Goal: Use online tool/utility: Utilize a website feature to perform a specific function

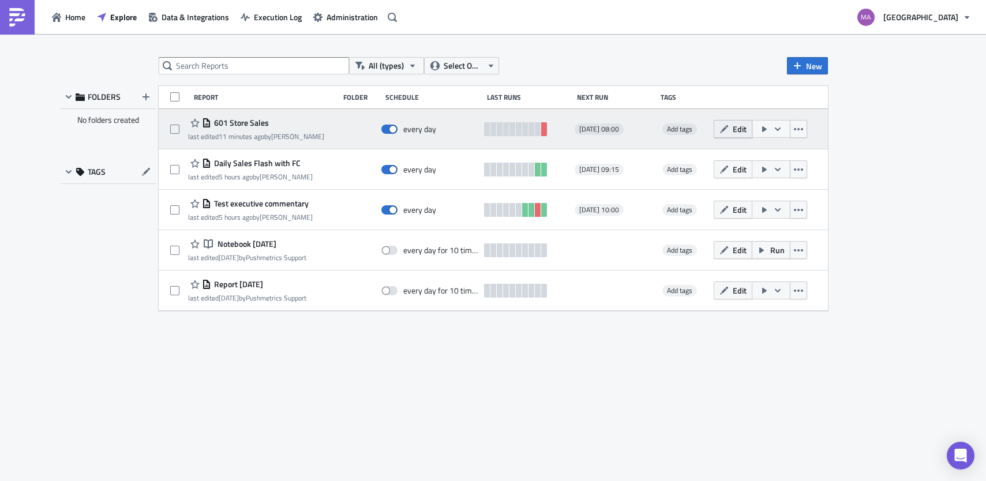
click at [730, 131] on button "Edit" at bounding box center [733, 129] width 39 height 18
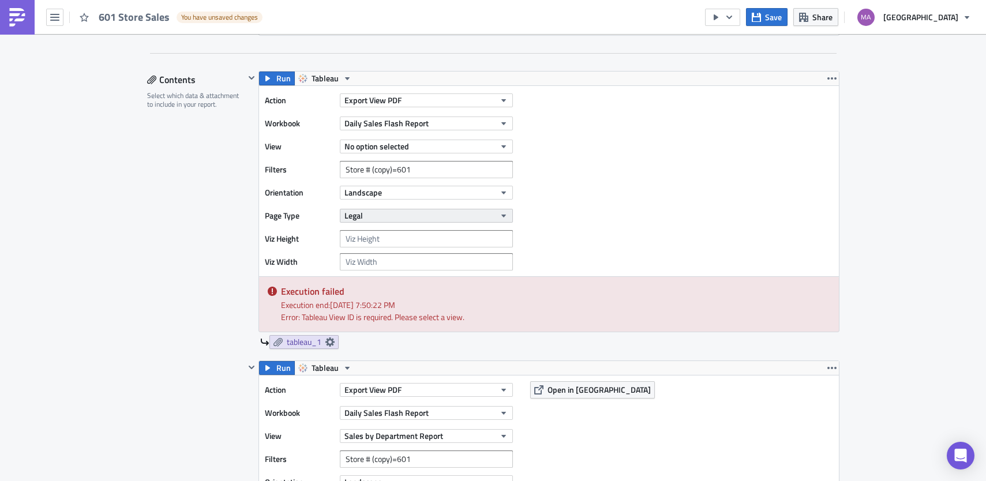
scroll to position [359, 0]
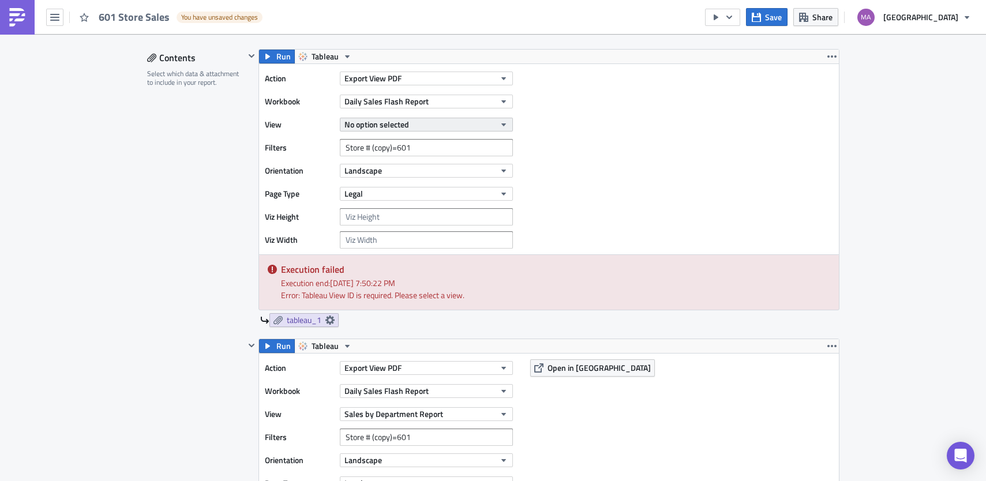
click at [384, 122] on span "No option selected" at bounding box center [377, 124] width 65 height 12
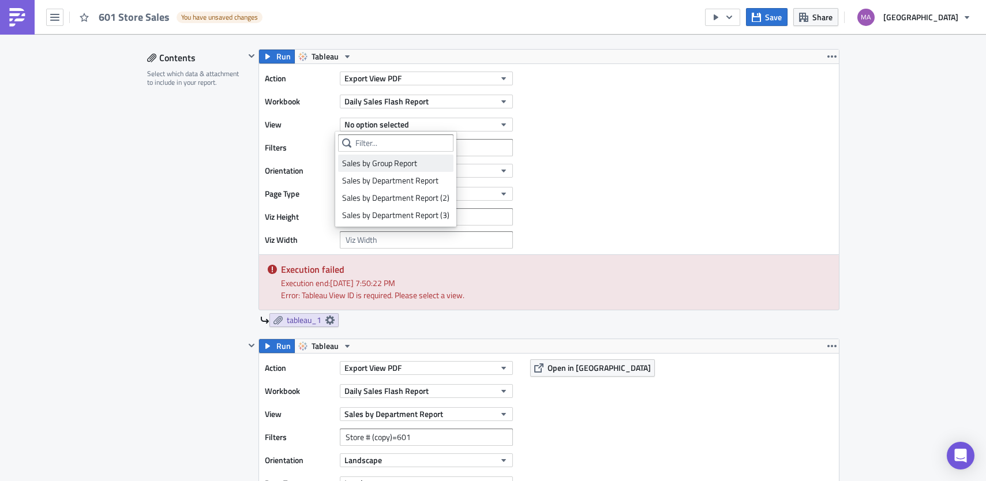
click at [386, 166] on div "Sales by Group Report" at bounding box center [395, 164] width 107 height 12
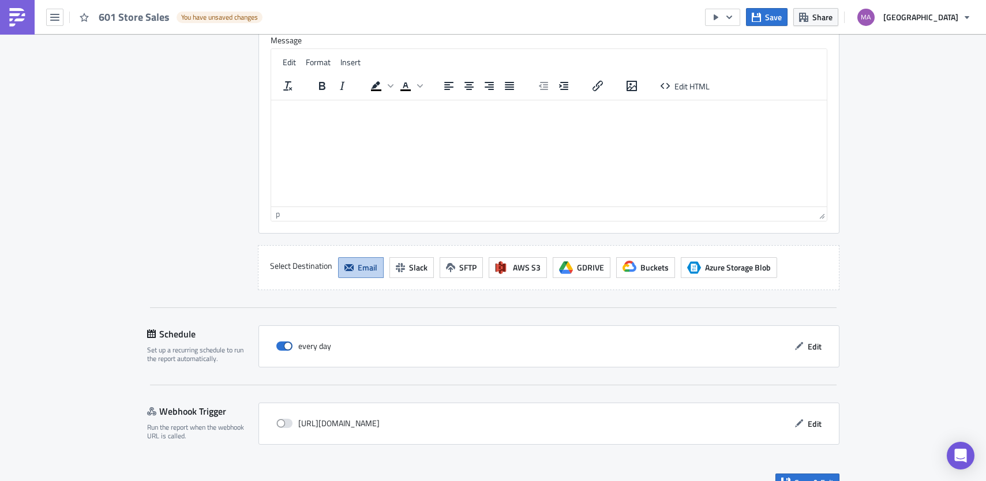
scroll to position [1981, 0]
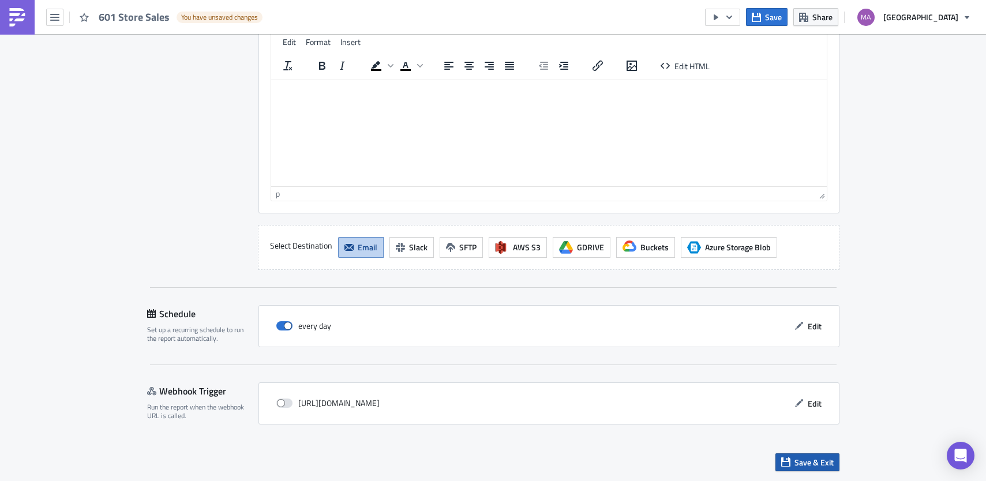
click at [787, 461] on button "Save & Exit" at bounding box center [808, 463] width 64 height 18
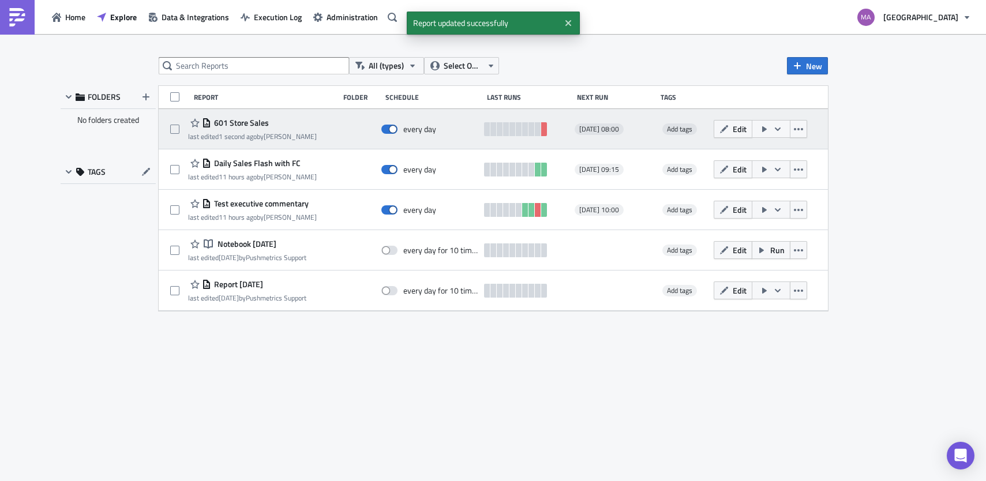
click at [760, 131] on icon "button" at bounding box center [764, 129] width 9 height 9
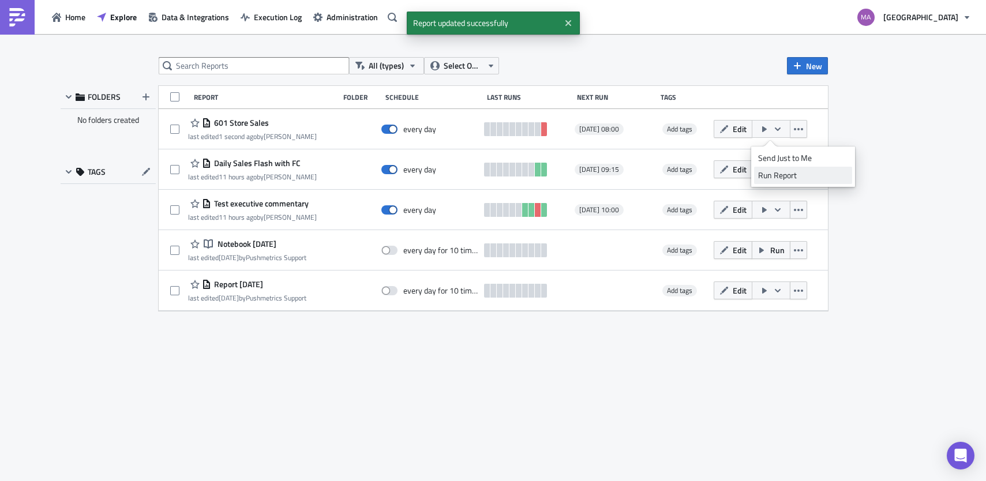
click at [758, 175] on div "Run Report" at bounding box center [803, 176] width 90 height 12
